Goal: Task Accomplishment & Management: Use online tool/utility

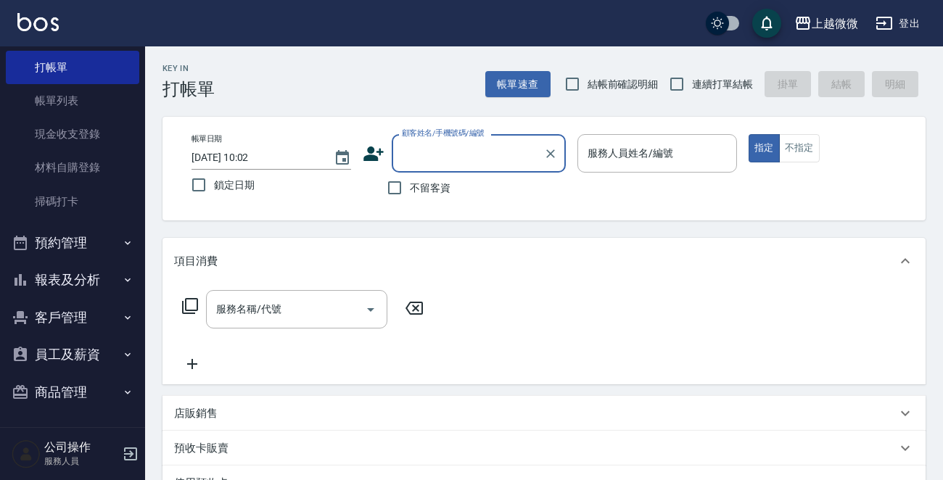
scroll to position [218, 0]
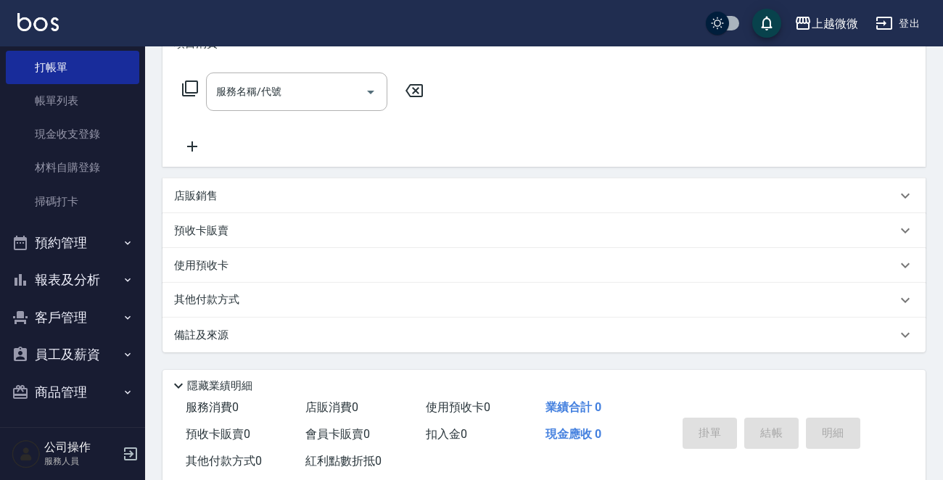
click at [305, 202] on div "店販銷售" at bounding box center [535, 196] width 722 height 15
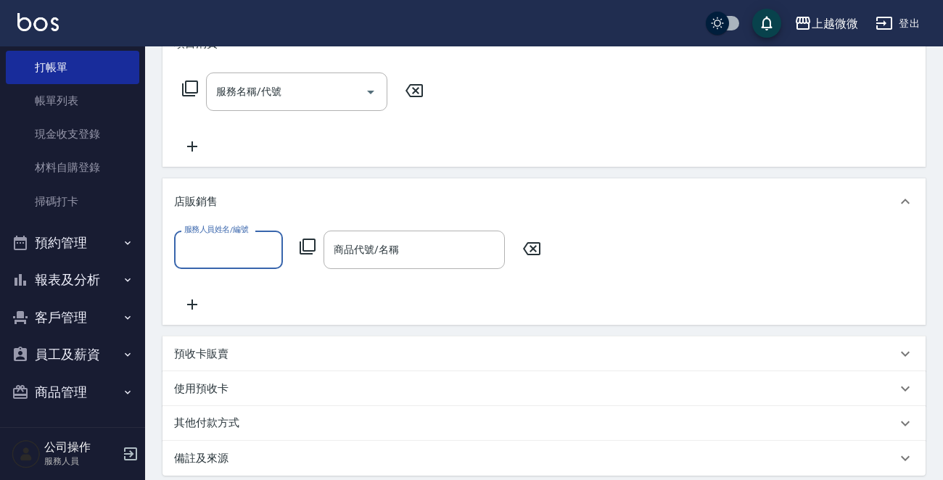
scroll to position [0, 0]
click at [467, 252] on input "商品代號/名稱" at bounding box center [414, 249] width 168 height 25
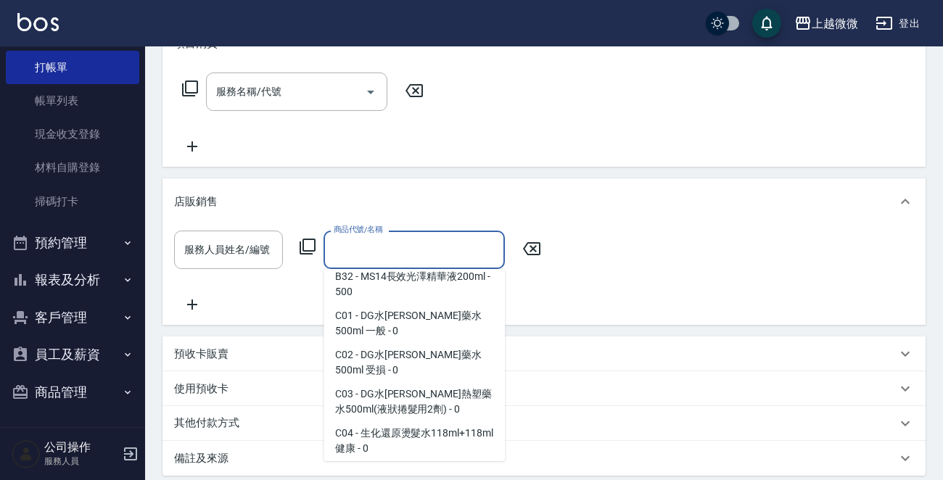
scroll to position [508, 0]
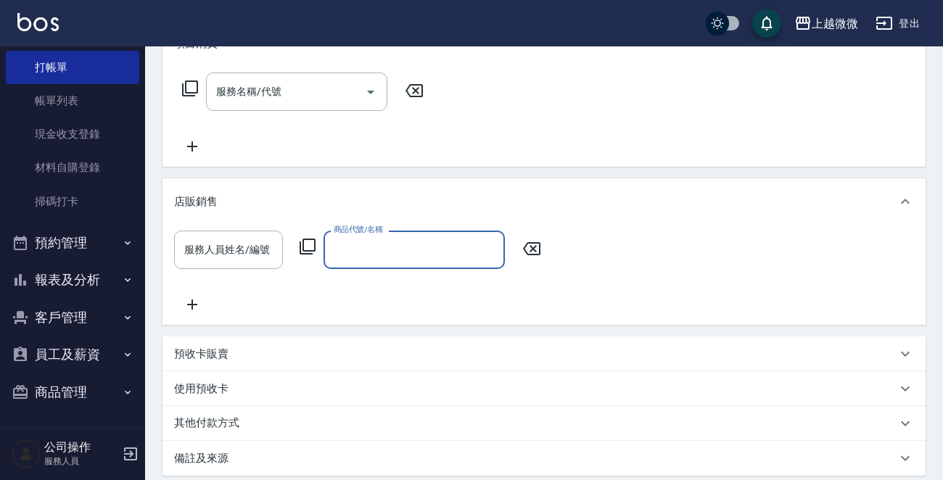
click at [405, 246] on input "商品代號/名稱" at bounding box center [414, 249] width 168 height 25
click at [406, 245] on input "商品代號/名稱" at bounding box center [414, 249] width 168 height 25
type input "綠"
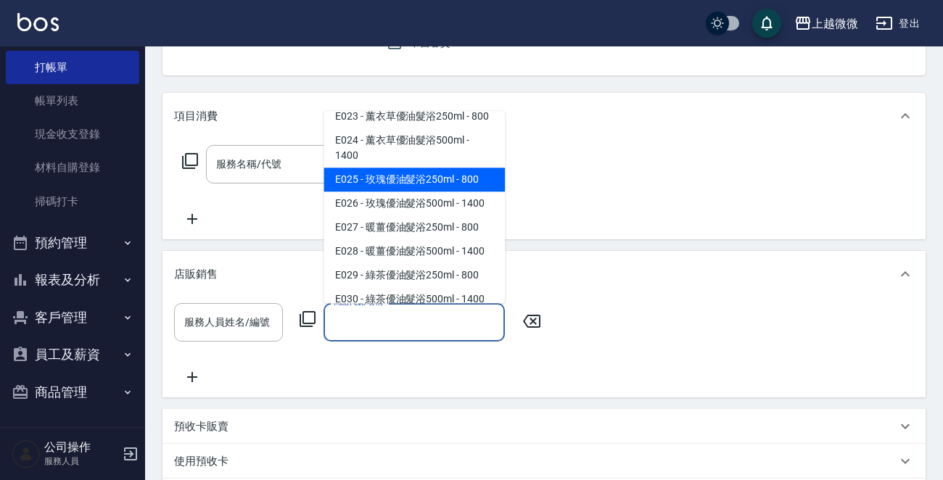
scroll to position [2248, 0]
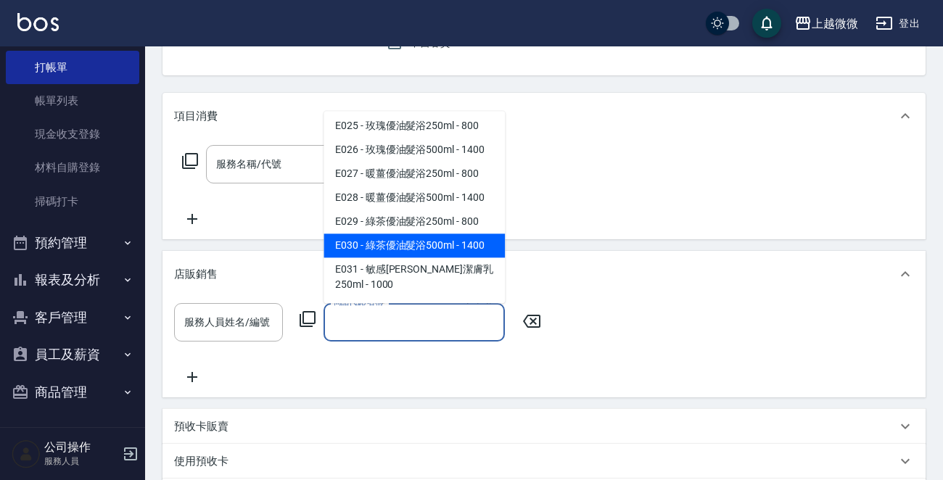
click at [741, 239] on div "項目消費 服務名稱/代號 服務名稱/代號 店販銷售 服務人員姓名/編號 服務人員姓名/編號 商品代號/名稱 商品代號/名稱 預收卡販賣 卡券名稱/代號 卡券名…" at bounding box center [543, 320] width 763 height 455
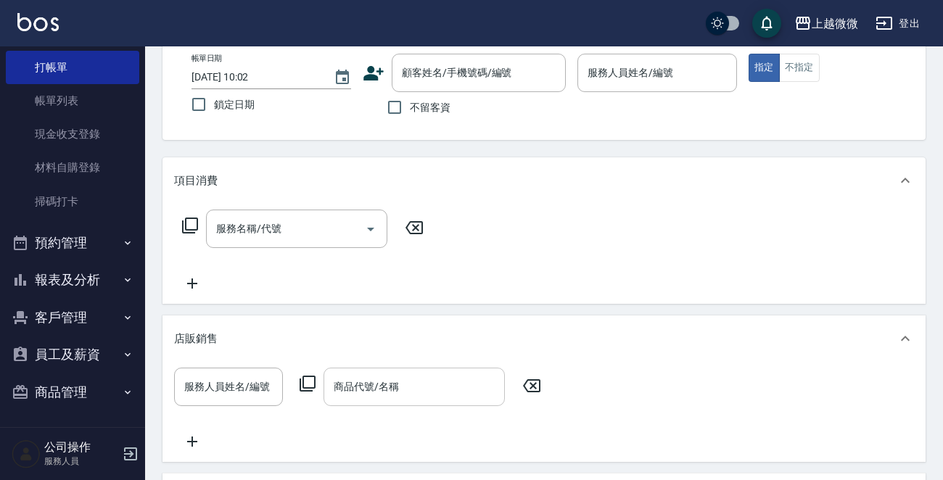
scroll to position [0, 0]
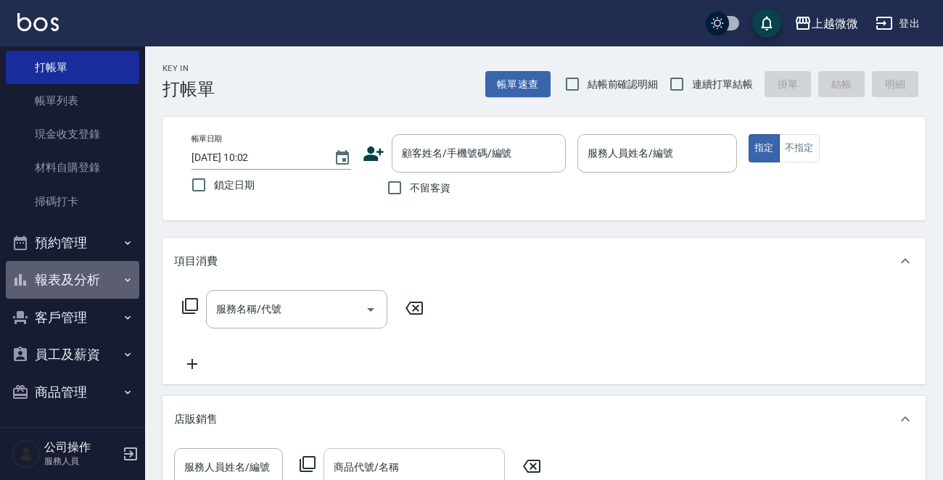
click at [91, 280] on button "報表及分析" at bounding box center [72, 280] width 133 height 38
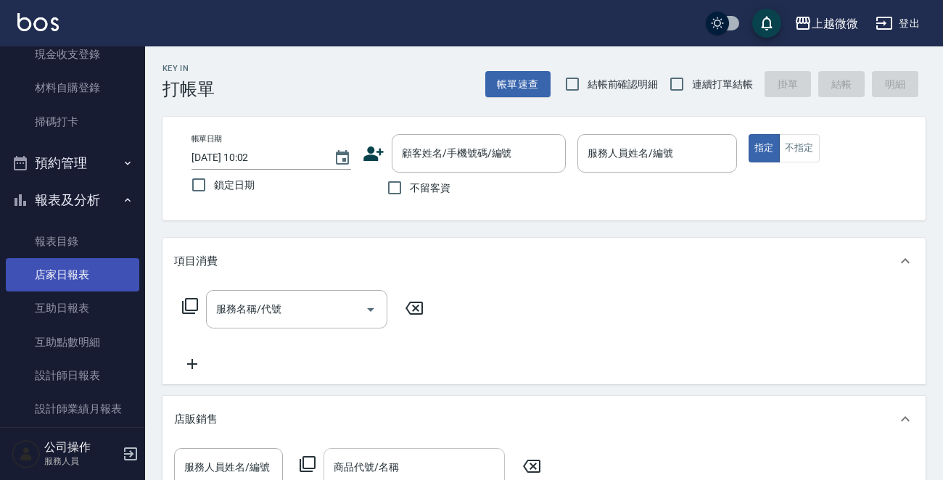
scroll to position [263, 0]
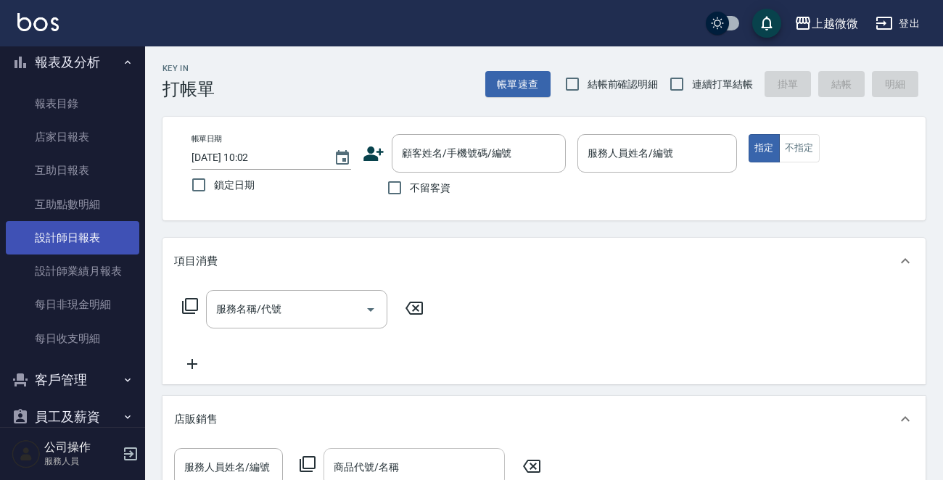
click at [62, 244] on link "設計師日報表" at bounding box center [72, 237] width 133 height 33
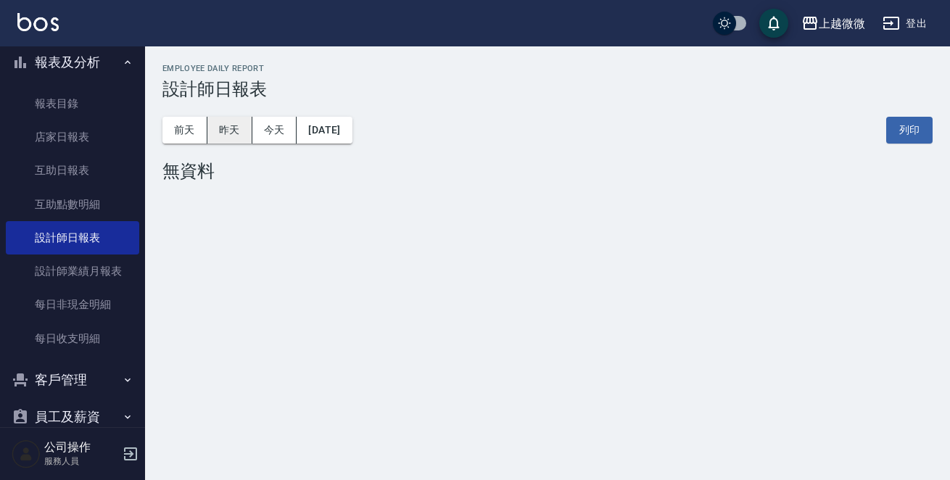
click at [230, 131] on button "昨天" at bounding box center [229, 130] width 45 height 27
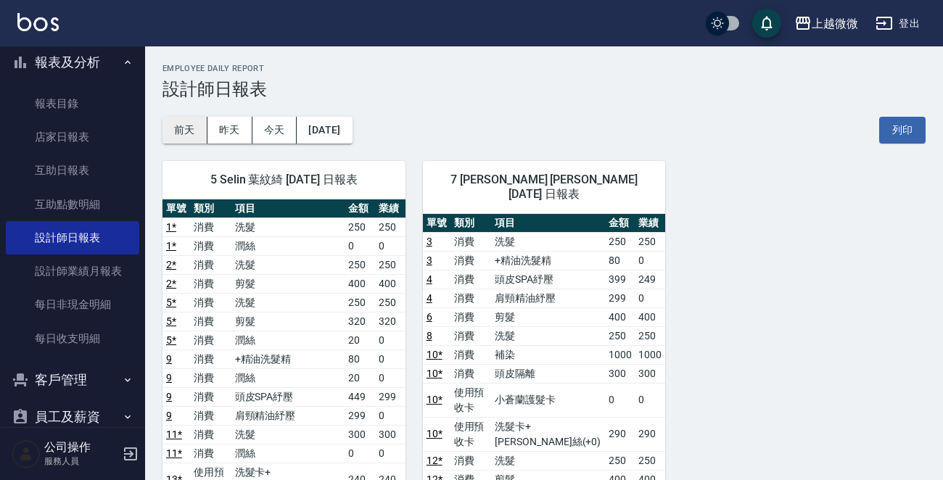
click at [184, 129] on button "前天" at bounding box center [184, 130] width 45 height 27
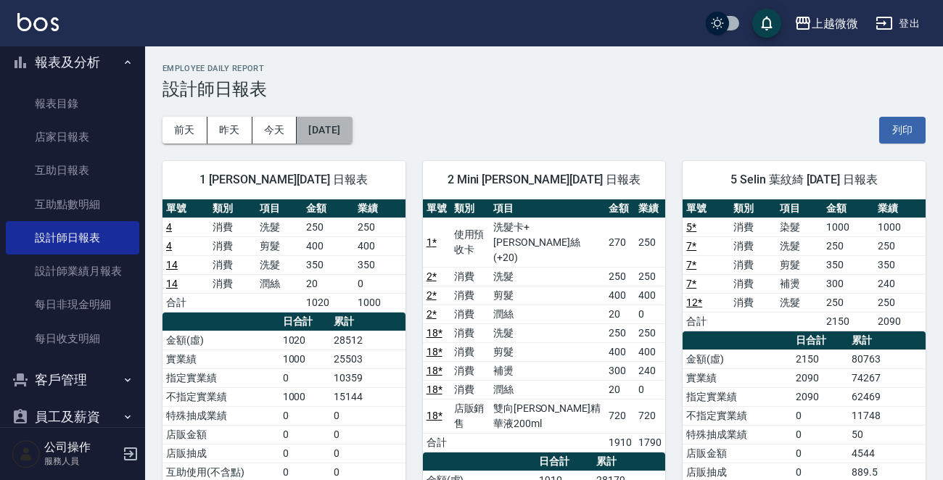
click at [326, 138] on button "[DATE]" at bounding box center [324, 130] width 55 height 27
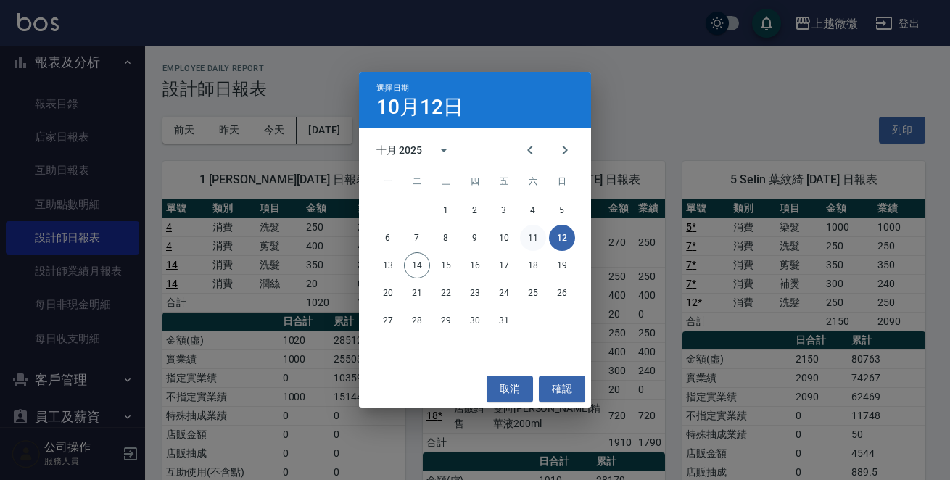
click at [535, 234] on button "11" at bounding box center [533, 238] width 26 height 26
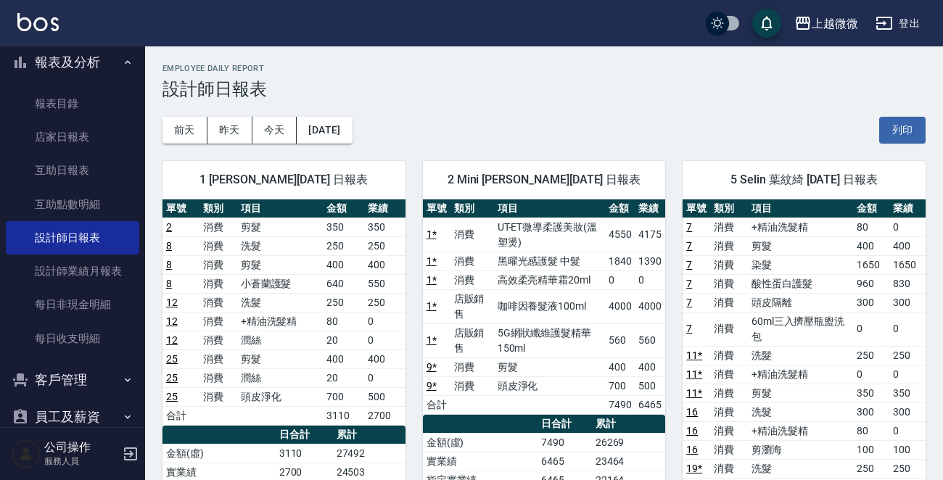
click at [38, 25] on img at bounding box center [37, 22] width 41 height 18
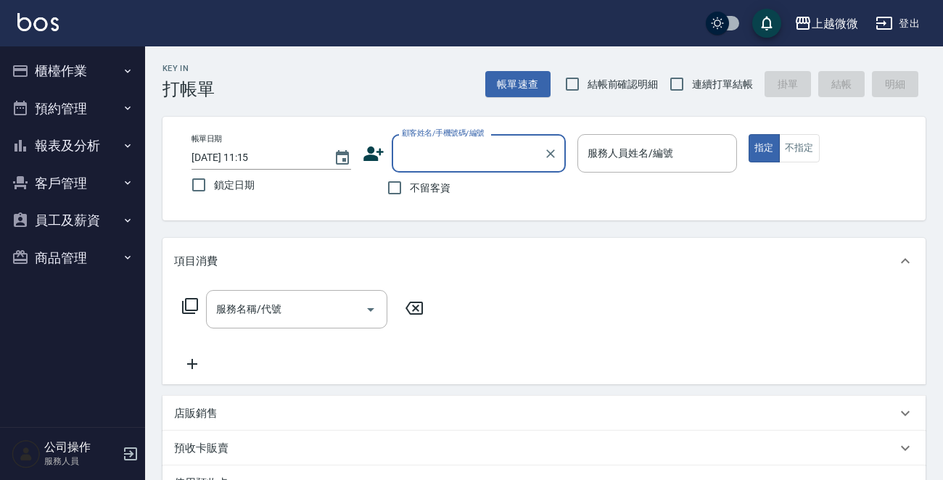
click at [130, 180] on icon "button" at bounding box center [128, 183] width 12 height 12
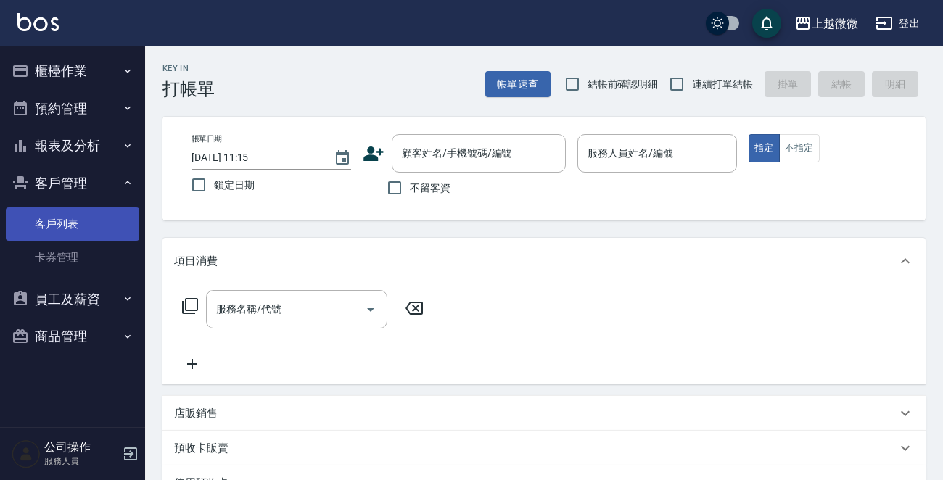
click at [107, 226] on link "客戶列表" at bounding box center [72, 223] width 133 height 33
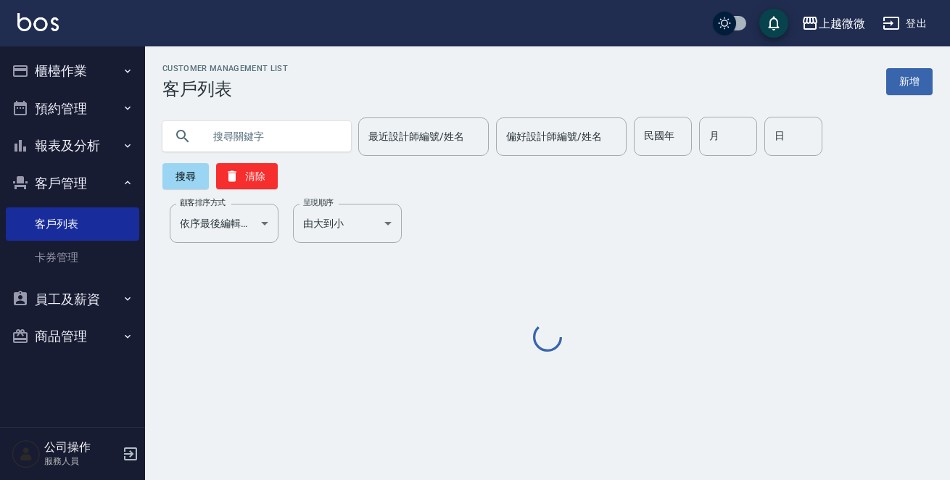
click at [294, 137] on input "text" at bounding box center [271, 136] width 136 height 39
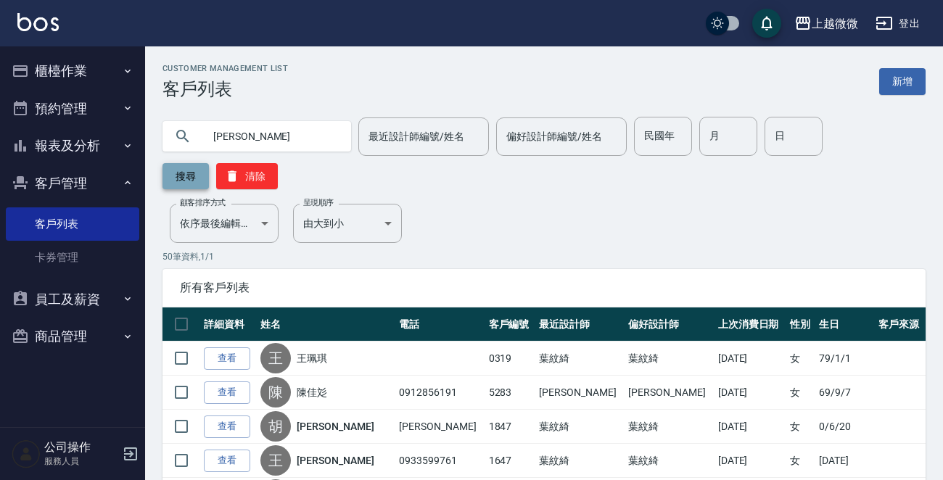
type input "[PERSON_NAME]"
click at [180, 178] on button "搜尋" at bounding box center [185, 176] width 46 height 26
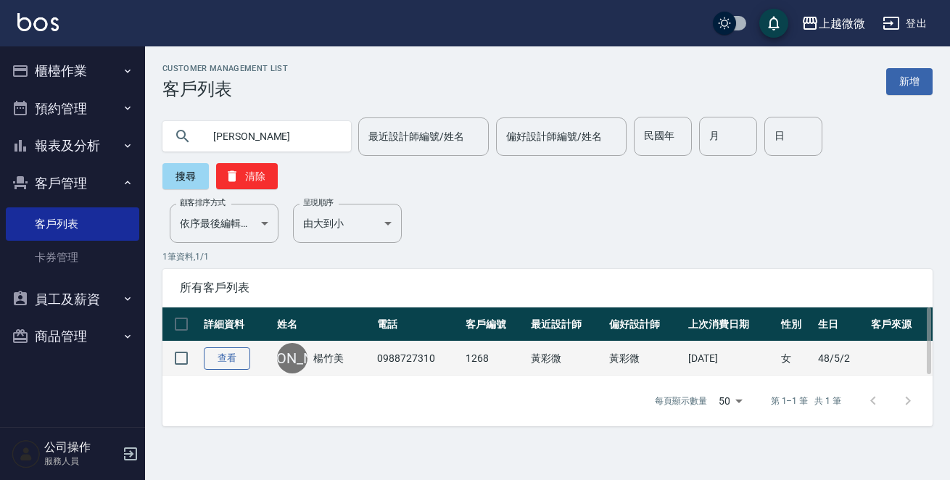
click at [216, 347] on link "查看" at bounding box center [227, 358] width 46 height 22
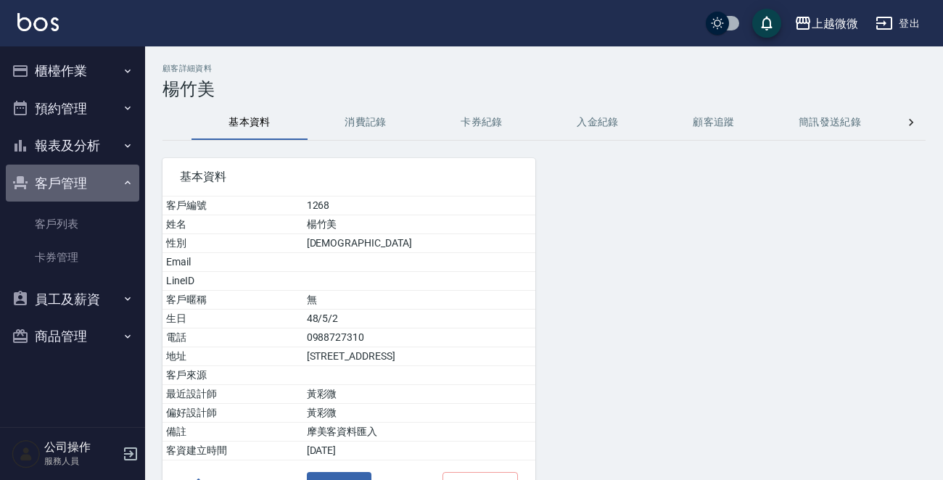
click at [95, 176] on button "客戶管理" at bounding box center [72, 184] width 133 height 38
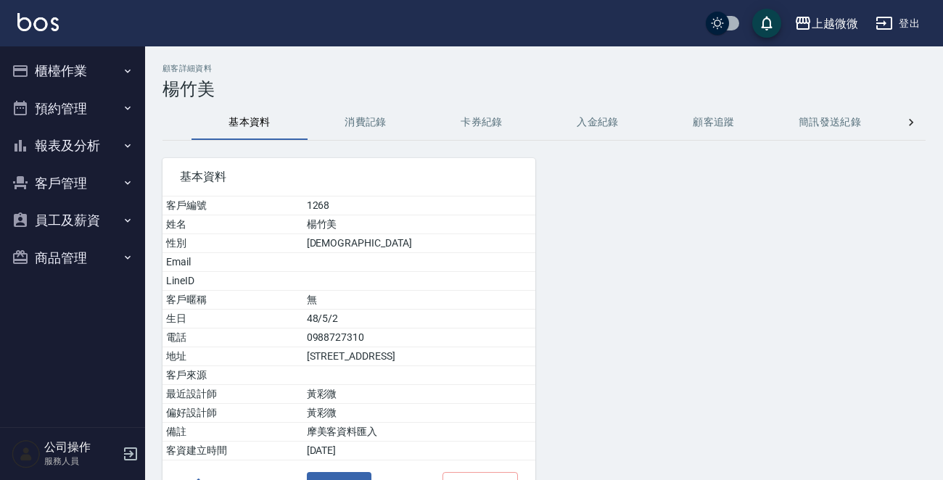
click at [88, 144] on button "報表及分析" at bounding box center [72, 146] width 133 height 38
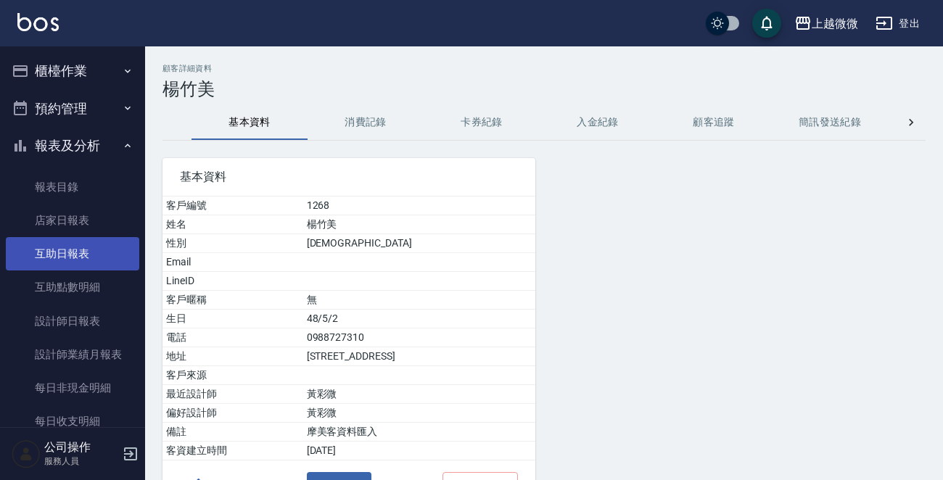
click at [53, 255] on link "互助日報表" at bounding box center [72, 253] width 133 height 33
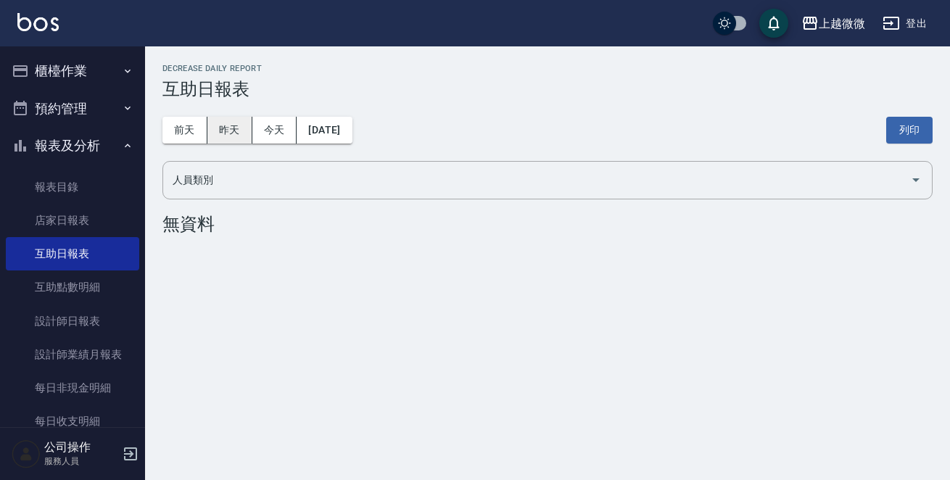
click at [232, 137] on button "昨天" at bounding box center [229, 130] width 45 height 27
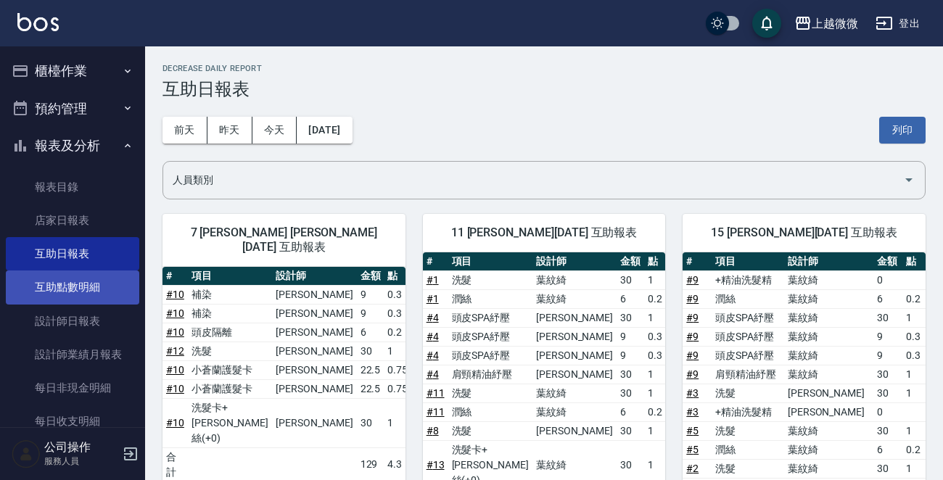
click at [102, 294] on link "互助點數明細" at bounding box center [72, 287] width 133 height 33
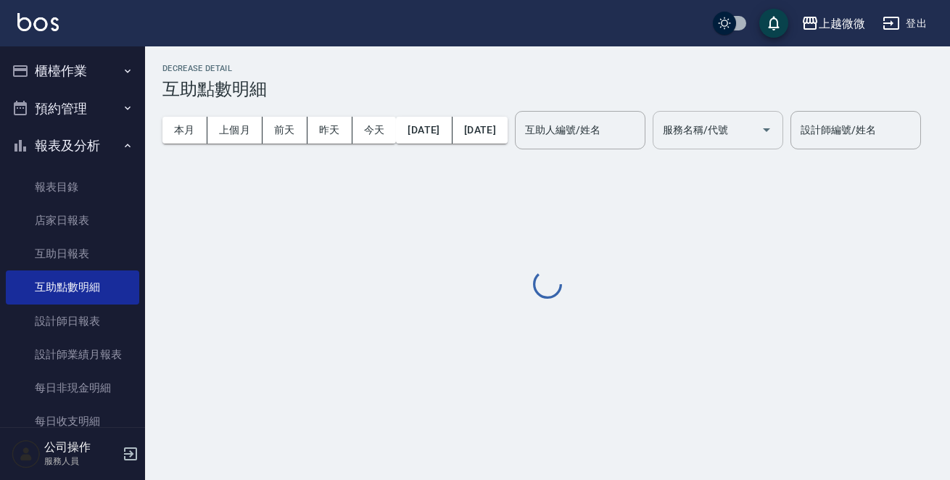
click at [777, 142] on div at bounding box center [766, 130] width 22 height 38
click at [755, 138] on input "服務名稱/代號" at bounding box center [707, 129] width 96 height 25
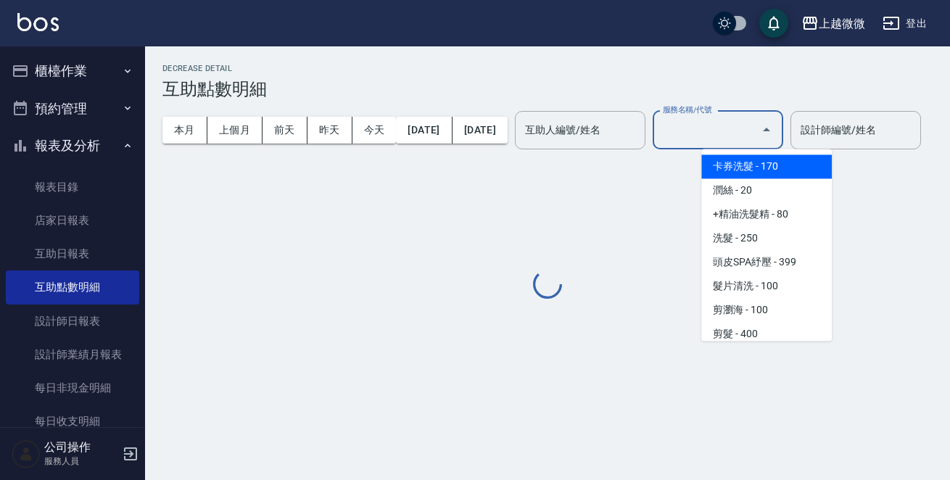
click at [779, 206] on span "+精油洗髮精 - 80" at bounding box center [766, 214] width 131 height 24
click at [779, 161] on div "本月 上個月 [DATE] [DATE] [DATE] [DATE] [DATE] 互助人編號/姓名 互助人編號/姓名 服務名稱/代號 服務名稱/代號 設計師…" at bounding box center [547, 130] width 770 height 62
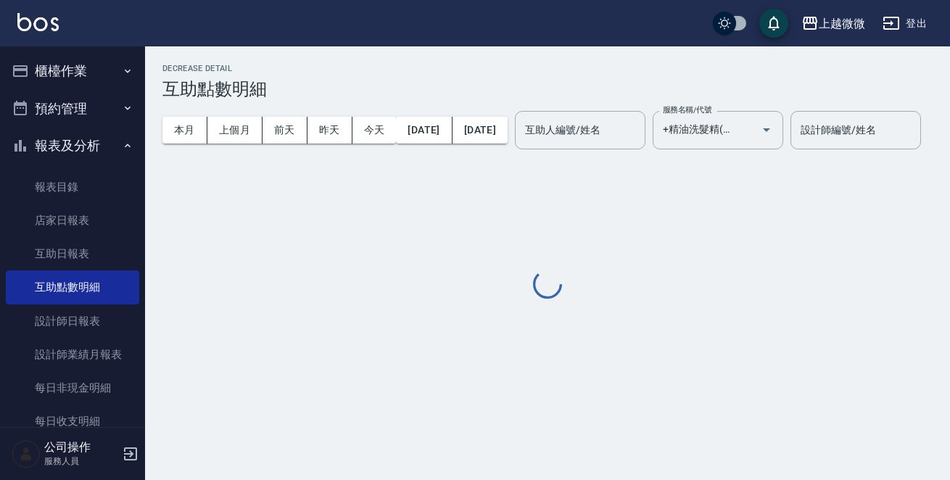
type input "+精油洗髮精(A02)"
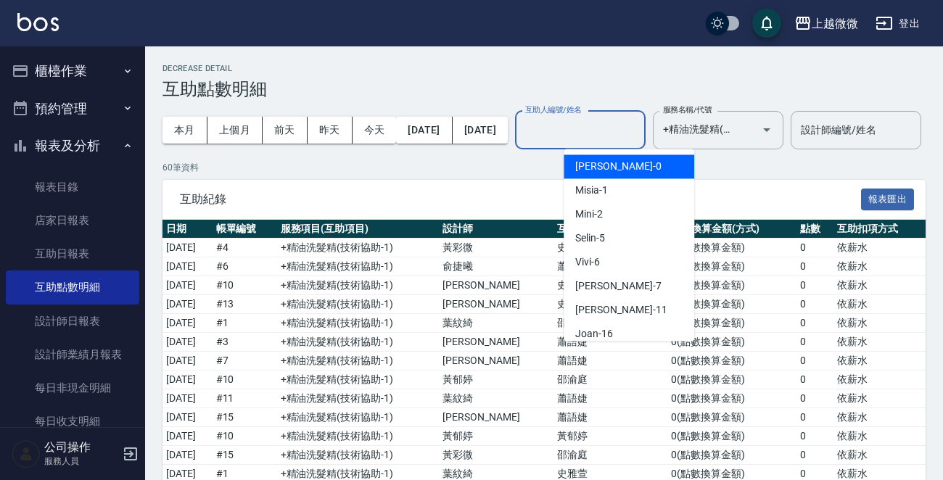
click at [637, 137] on input "互助人編號/姓名" at bounding box center [579, 129] width 117 height 25
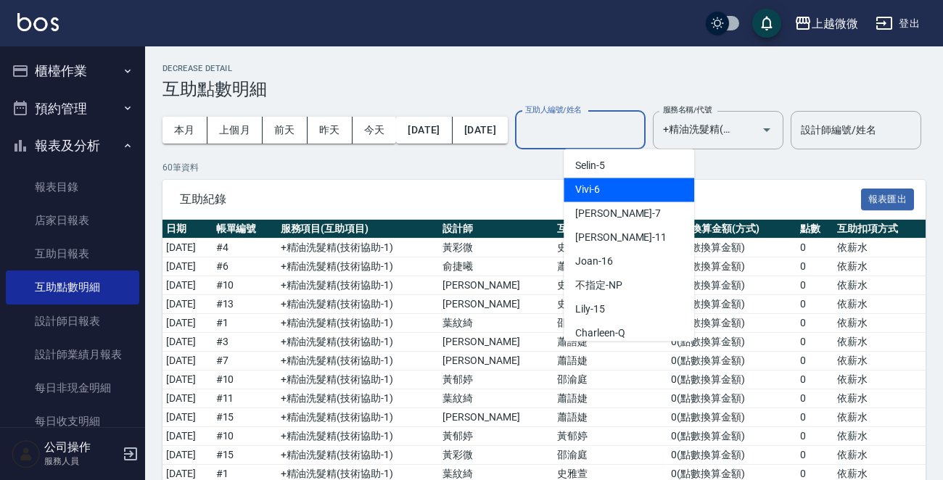
scroll to position [145, 0]
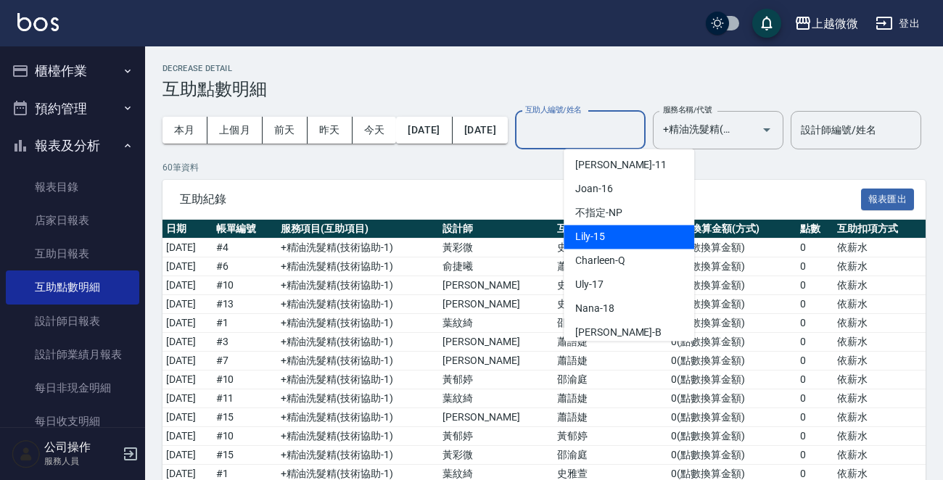
click at [634, 231] on div "Lily -15" at bounding box center [629, 237] width 131 height 24
type input "Lily-15"
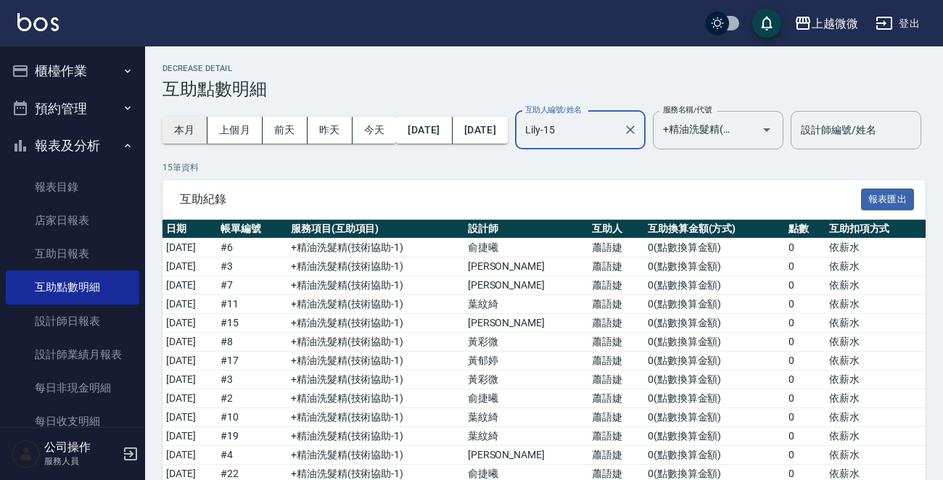
click at [185, 131] on button "本月" at bounding box center [184, 130] width 45 height 27
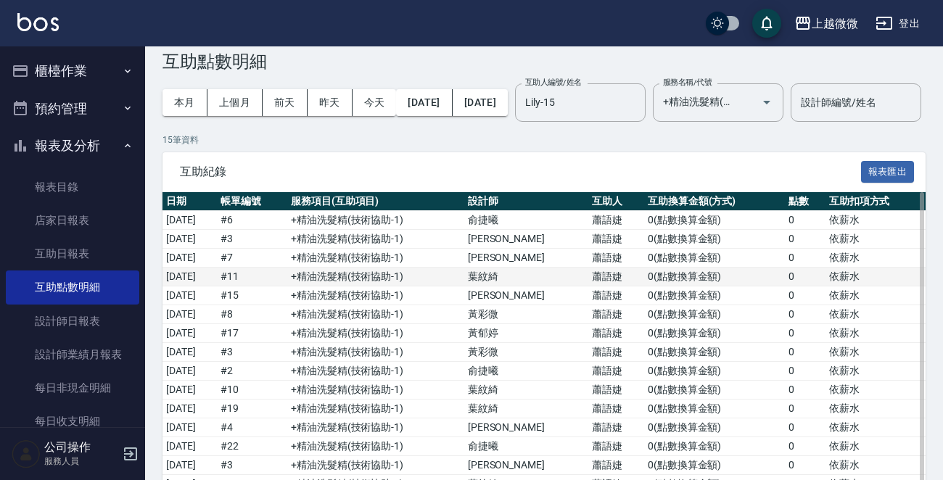
scroll to position [0, 0]
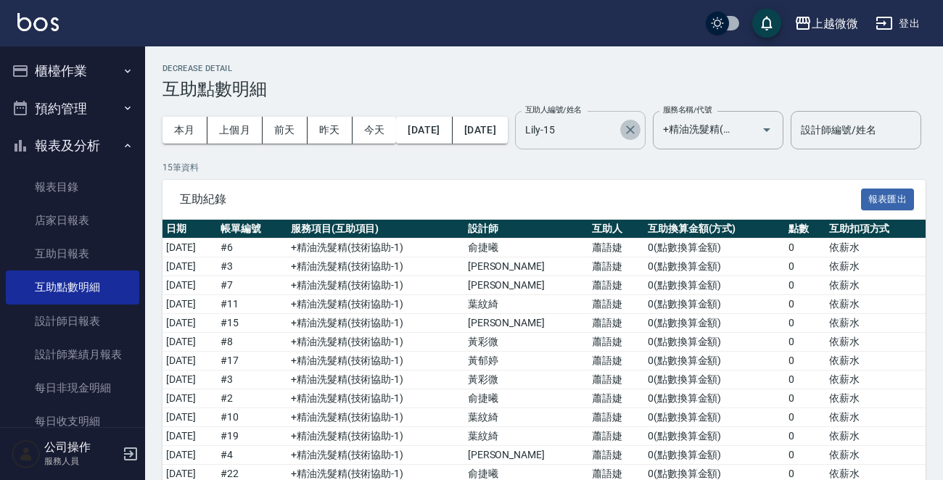
click at [638, 136] on icon "Clear" at bounding box center [630, 130] width 15 height 15
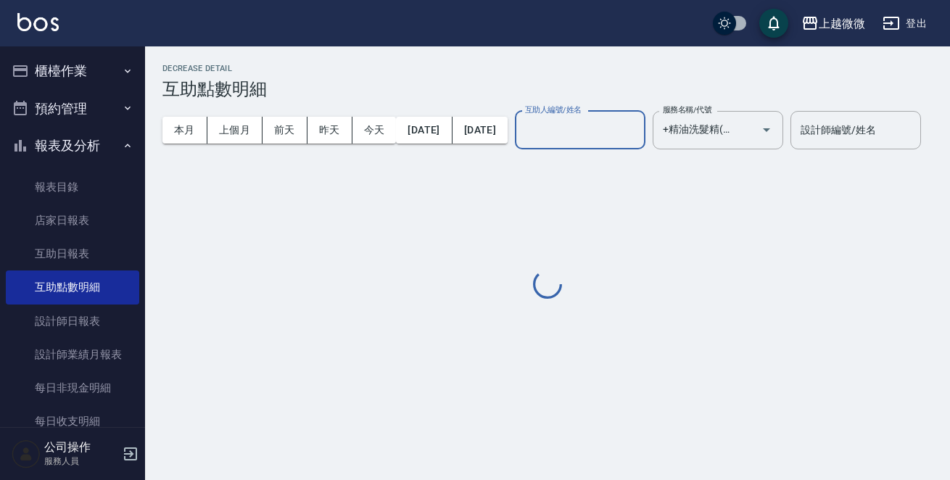
click at [639, 136] on input "互助人編號/姓名" at bounding box center [579, 129] width 117 height 25
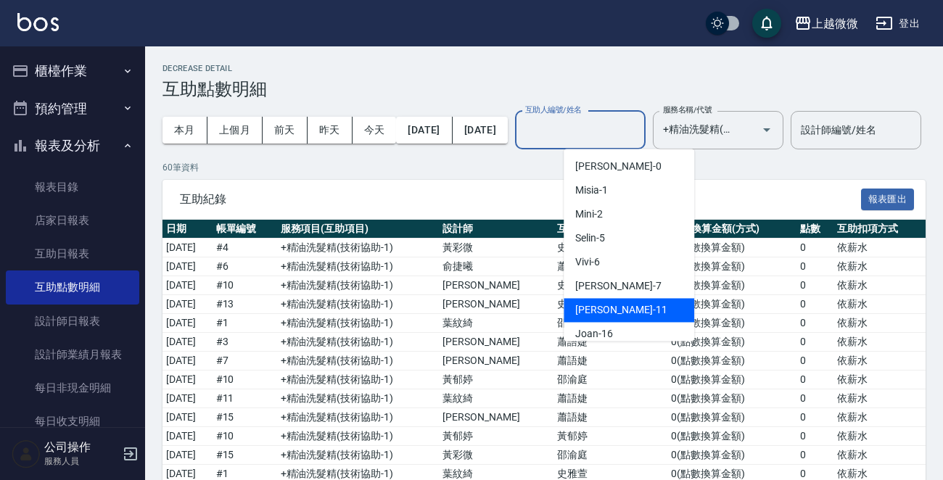
click at [650, 311] on div "[PERSON_NAME] -11" at bounding box center [629, 310] width 131 height 24
type input "[PERSON_NAME]-11"
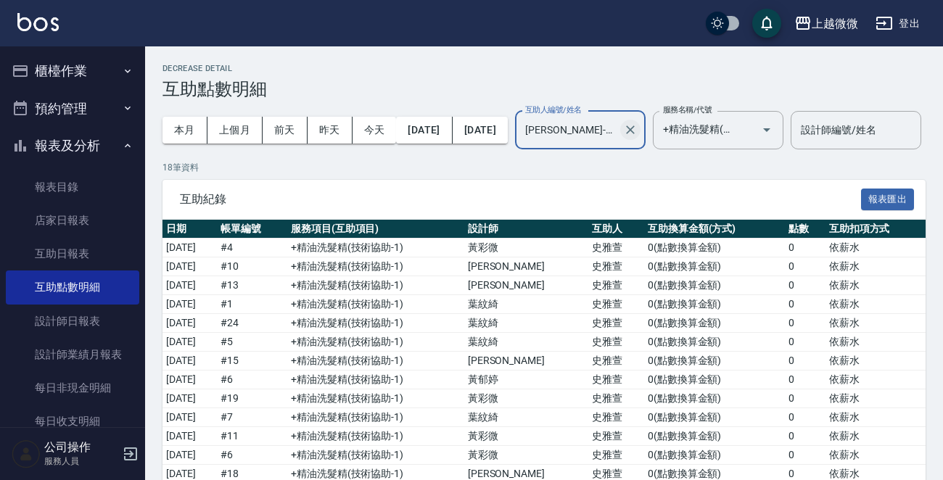
click at [638, 127] on icon "Clear" at bounding box center [630, 130] width 15 height 15
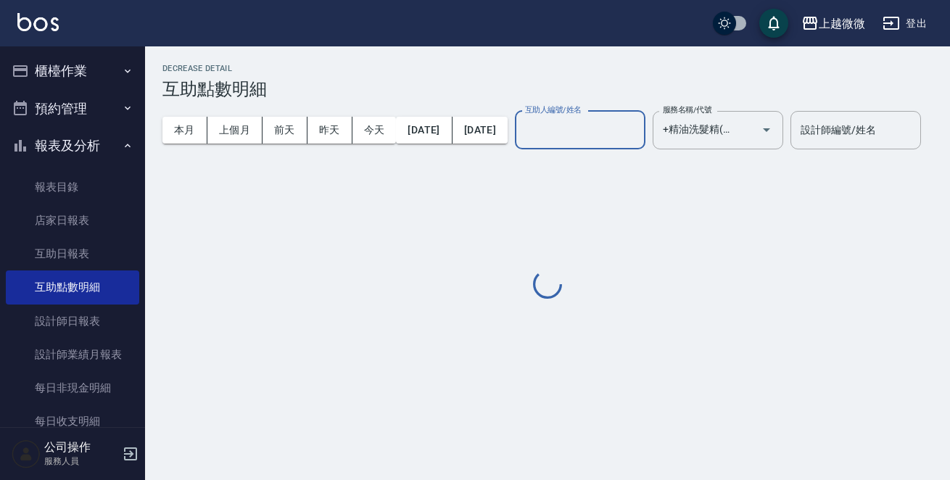
click at [639, 127] on input "互助人編號/姓名" at bounding box center [579, 129] width 117 height 25
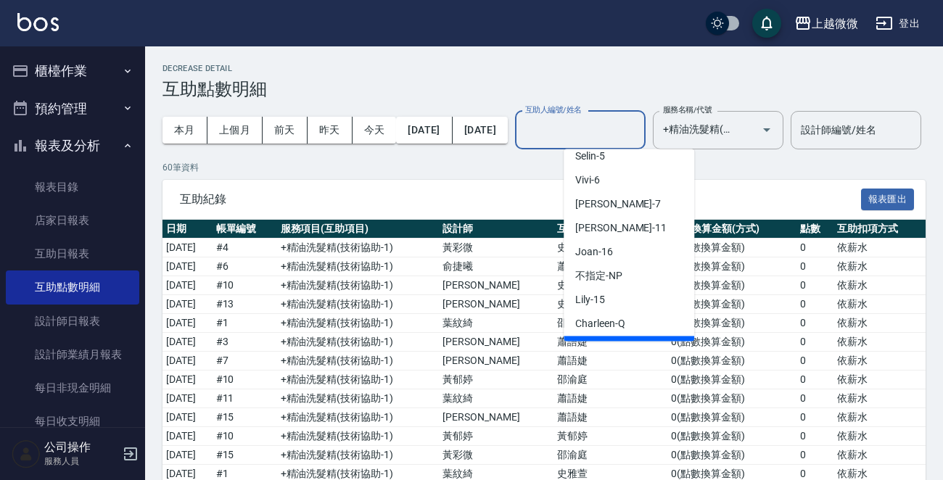
scroll to position [145, 0]
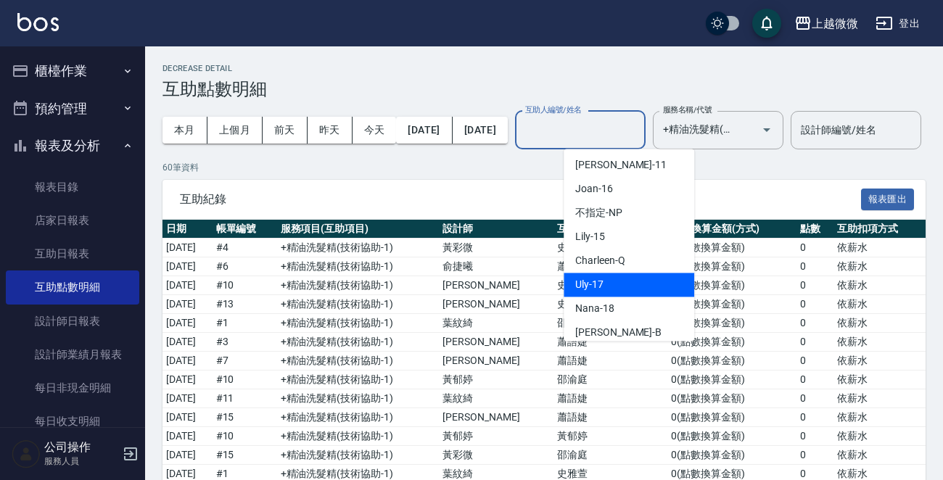
click at [631, 279] on div "Uly -17" at bounding box center [629, 285] width 131 height 24
type input "Uly-17"
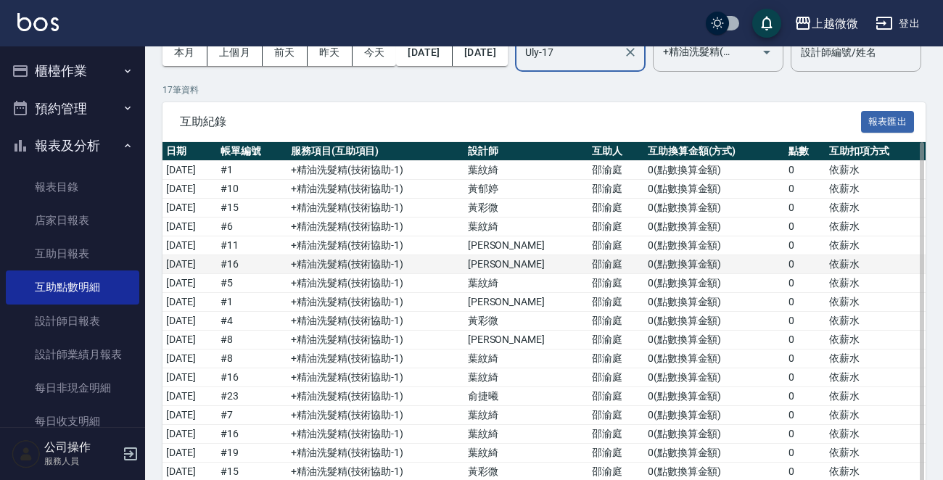
scroll to position [0, 0]
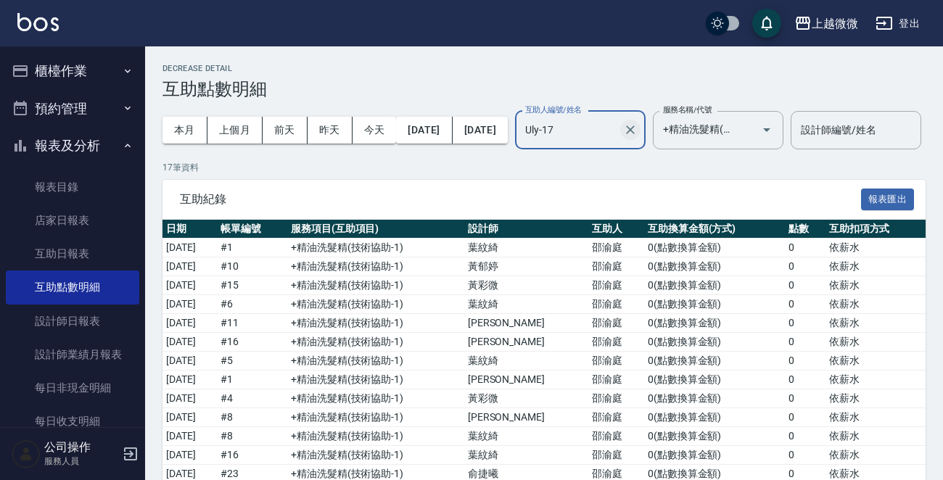
click at [638, 127] on icon "Clear" at bounding box center [630, 130] width 15 height 15
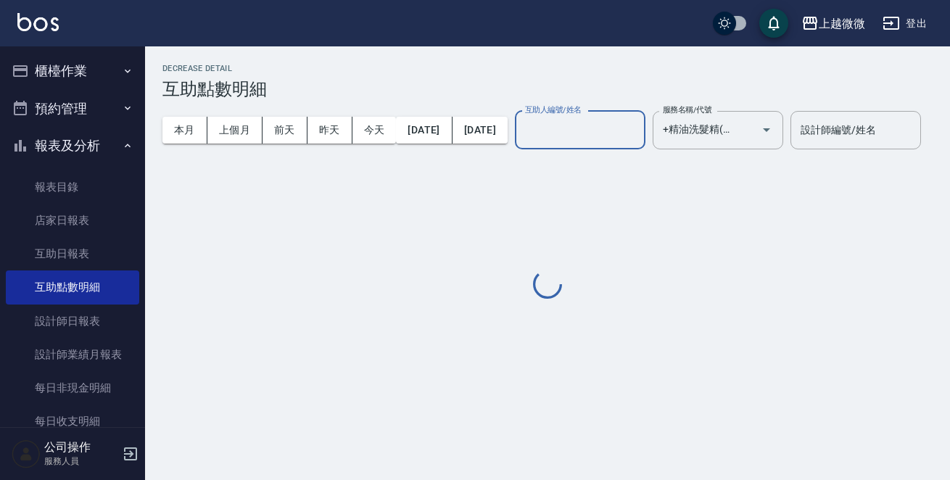
click at [639, 127] on input "互助人編號/姓名" at bounding box center [579, 129] width 117 height 25
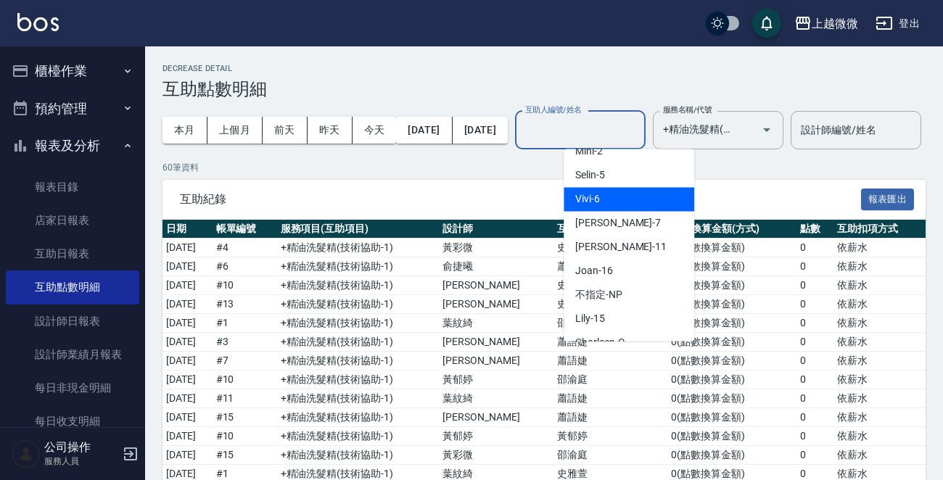
scroll to position [154, 0]
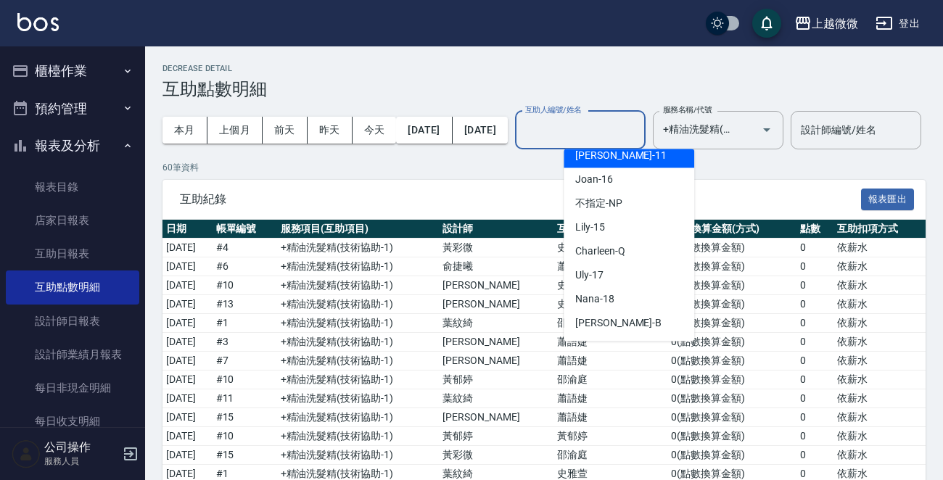
click at [662, 161] on div "[PERSON_NAME] -11" at bounding box center [629, 156] width 131 height 24
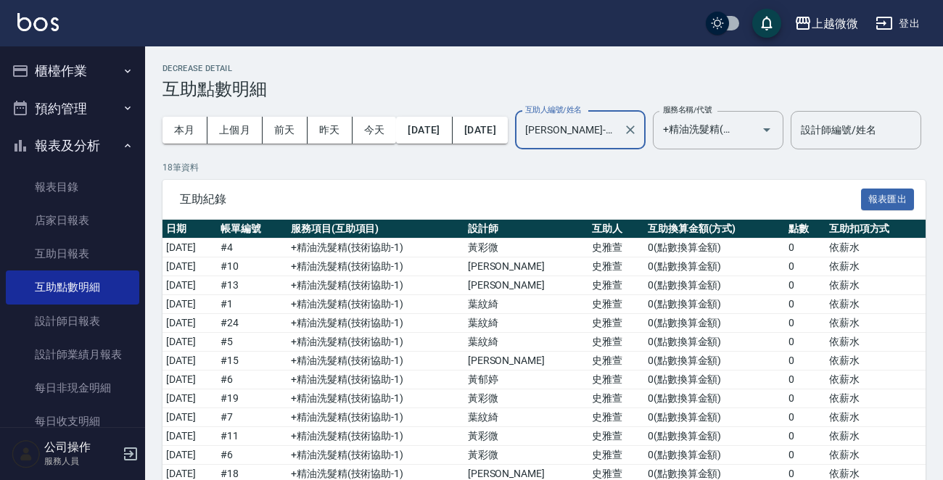
click at [617, 127] on input "[PERSON_NAME]-11" at bounding box center [569, 129] width 96 height 25
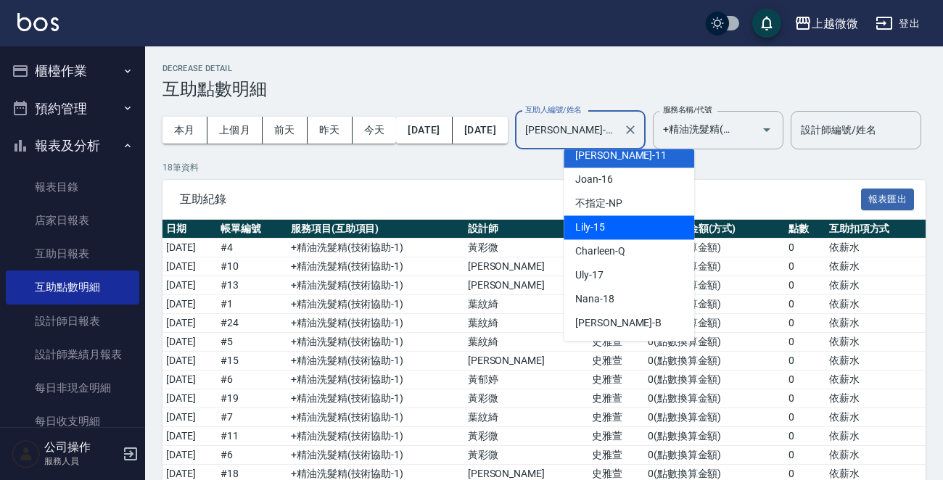
click at [657, 217] on div "Lily -15" at bounding box center [629, 227] width 131 height 24
type input "Lily-15"
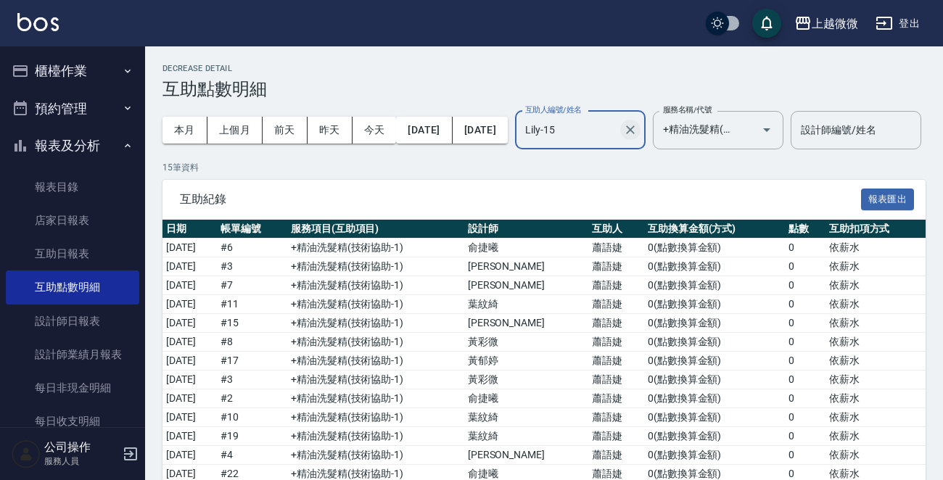
click at [638, 126] on icon "Clear" at bounding box center [630, 130] width 15 height 15
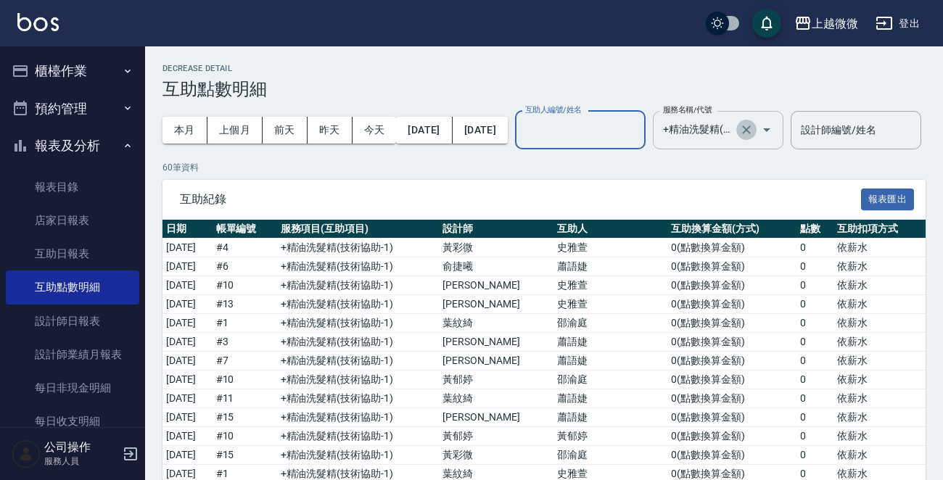
click at [751, 130] on icon "Clear" at bounding box center [746, 129] width 9 height 9
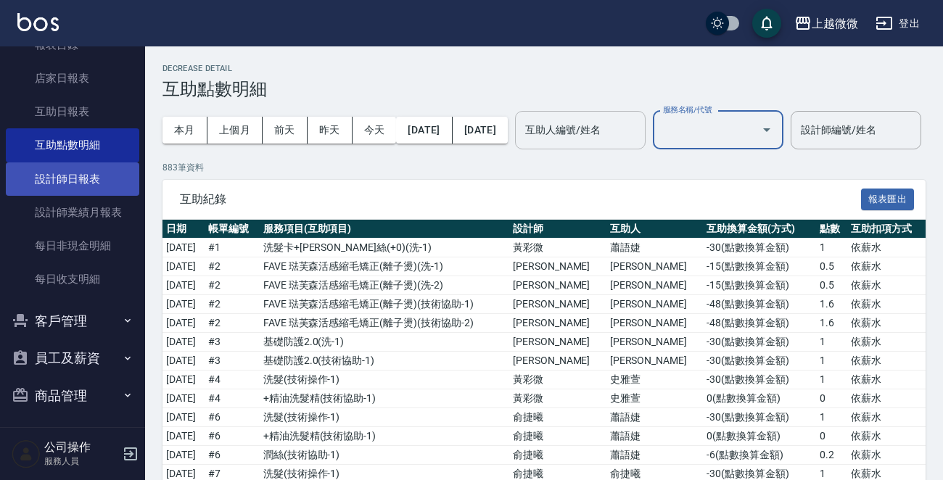
scroll to position [145, 0]
